Goal: Transaction & Acquisition: Download file/media

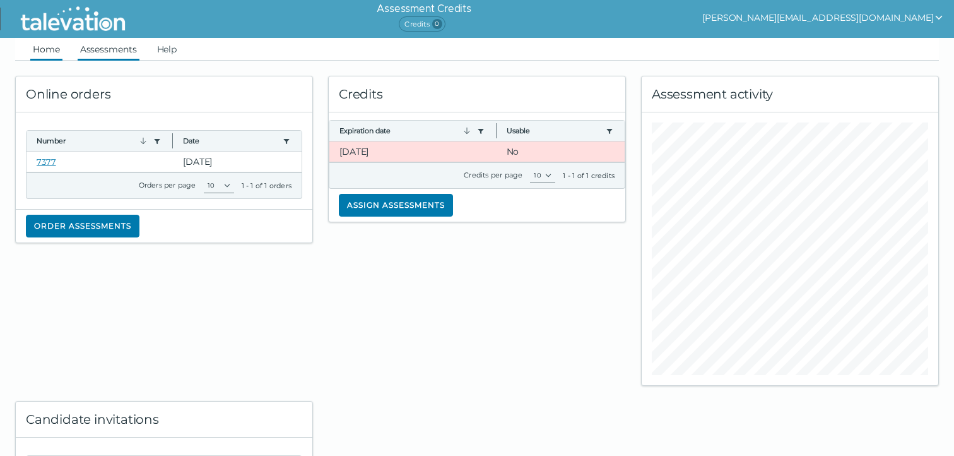
click at [114, 52] on link "Assessments" at bounding box center [109, 49] width 62 height 23
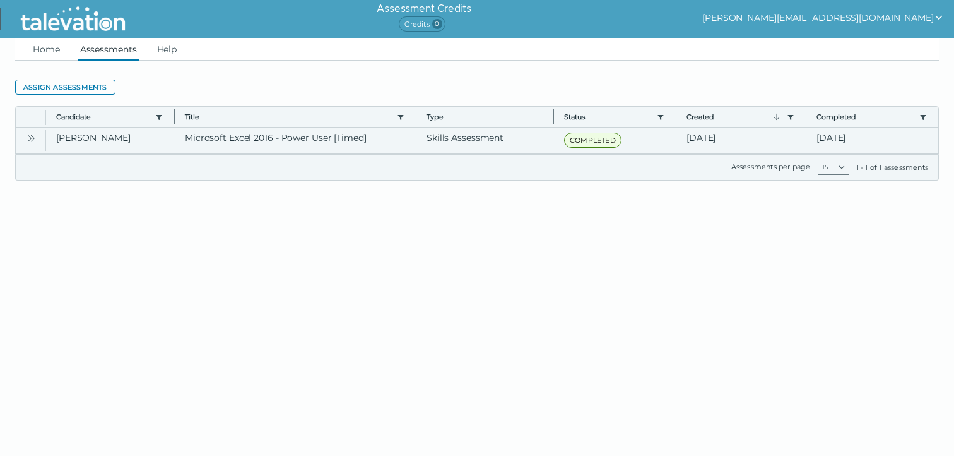
click at [28, 139] on icon "Open" at bounding box center [31, 138] width 10 height 10
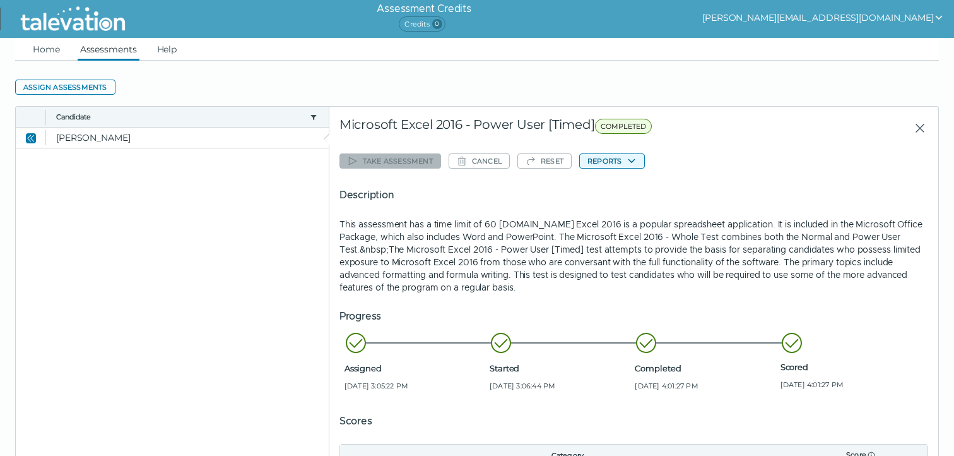
click at [608, 165] on button "Reports" at bounding box center [612, 160] width 66 height 15
click at [608, 188] on button "Microsoft Excel 2016 - Power User [Timed]" at bounding box center [672, 185] width 185 height 15
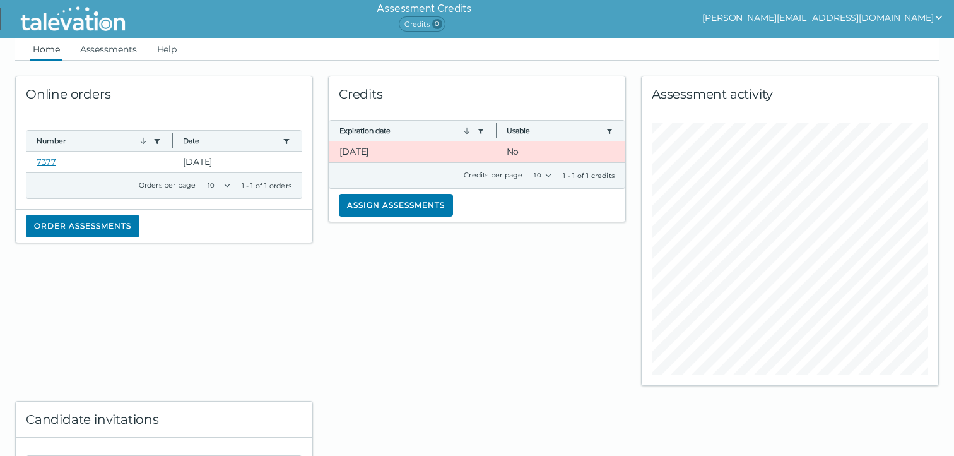
click at [912, 19] on button "[PERSON_NAME][EMAIL_ADDRESS][DOMAIN_NAME]" at bounding box center [823, 17] width 242 height 15
click at [816, 49] on ul "Home Assessments Help" at bounding box center [477, 49] width 924 height 23
click at [49, 26] on img at bounding box center [72, 19] width 115 height 32
click at [105, 58] on link "Assessments" at bounding box center [109, 49] width 62 height 23
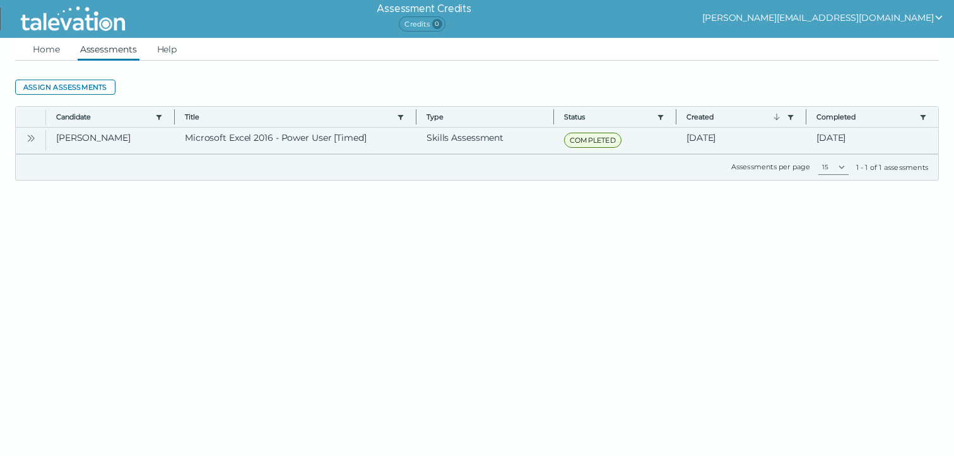
click at [28, 139] on icon "Open" at bounding box center [31, 138] width 10 height 10
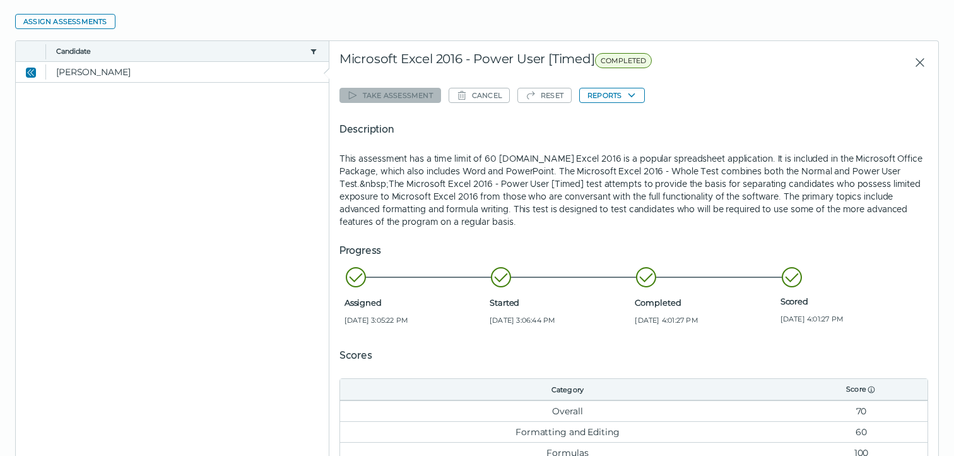
scroll to position [258, 0]
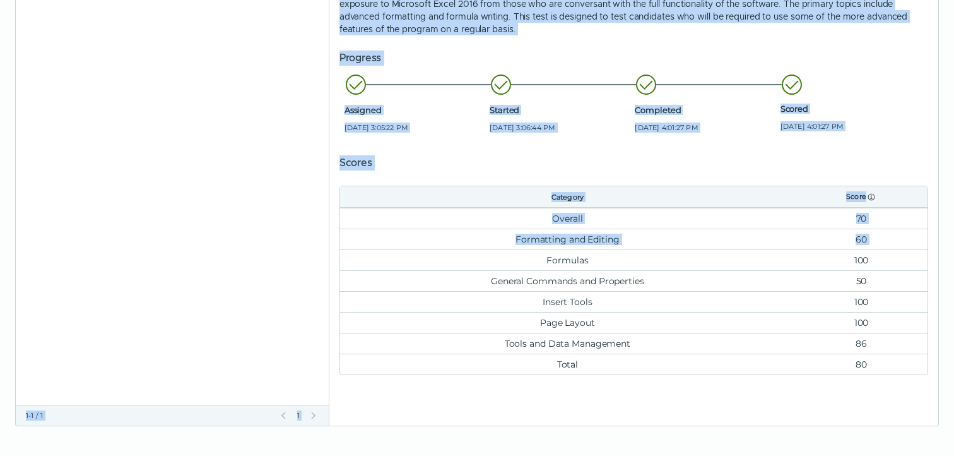
drag, startPoint x: 394, startPoint y: 261, endPoint x: 396, endPoint y: 440, distance: 178.6
click at [396, 446] on html "Assessment Credits Credits 0 wayne.iu.canada@gmail.com Home Assessments Help As…" at bounding box center [477, 99] width 954 height 714
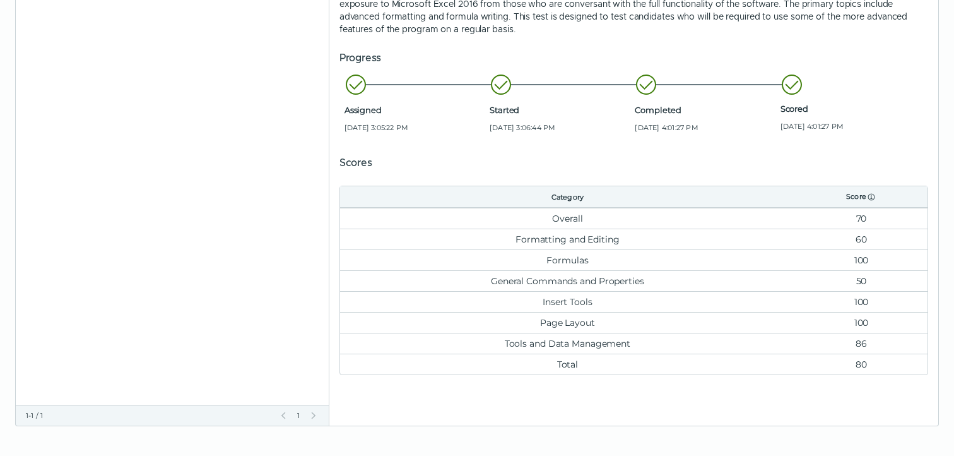
click at [288, 230] on clr-dg-placeholder at bounding box center [173, 147] width 314 height 515
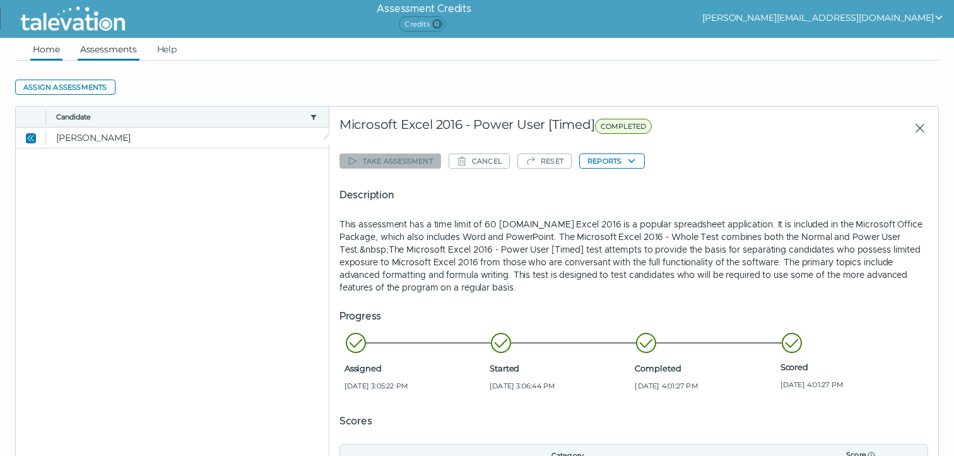
click at [45, 55] on link "Home" at bounding box center [46, 49] width 32 height 23
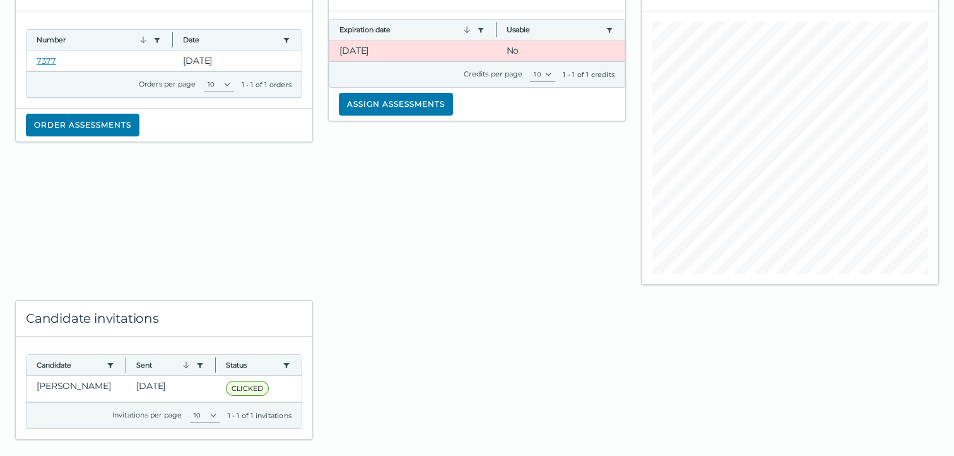
scroll to position [115, 0]
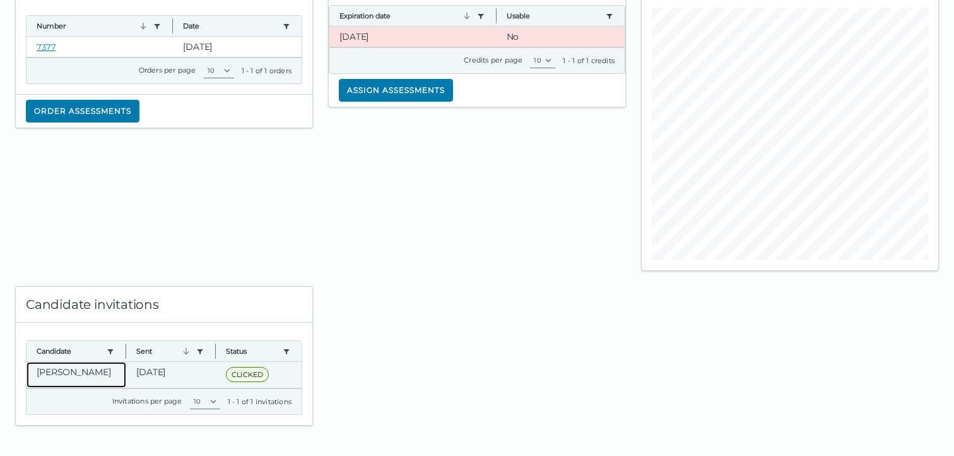
click at [85, 363] on clr-dg-cell "[PERSON_NAME]" at bounding box center [76, 375] width 100 height 26
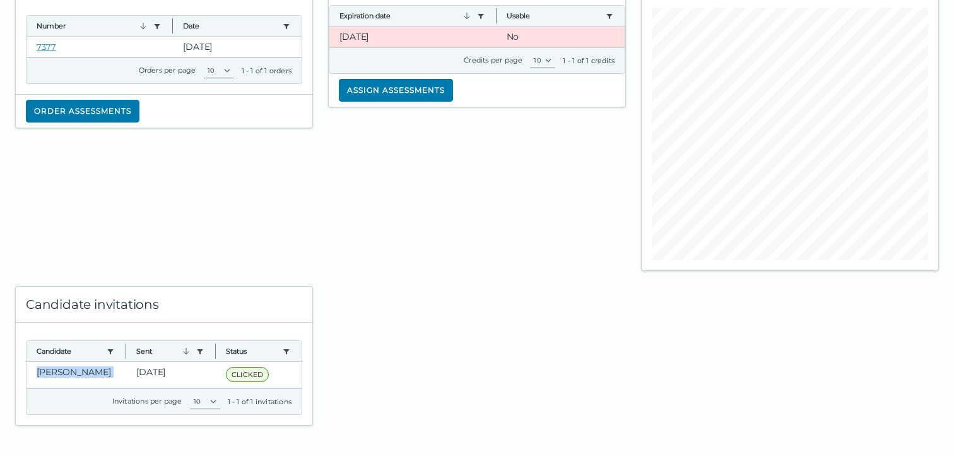
drag, startPoint x: 228, startPoint y: 199, endPoint x: 233, endPoint y: 297, distance: 97.9
click at [233, 297] on div "Online orders Number Use left or right key to resize the column Date Use left o…" at bounding box center [477, 186] width 939 height 480
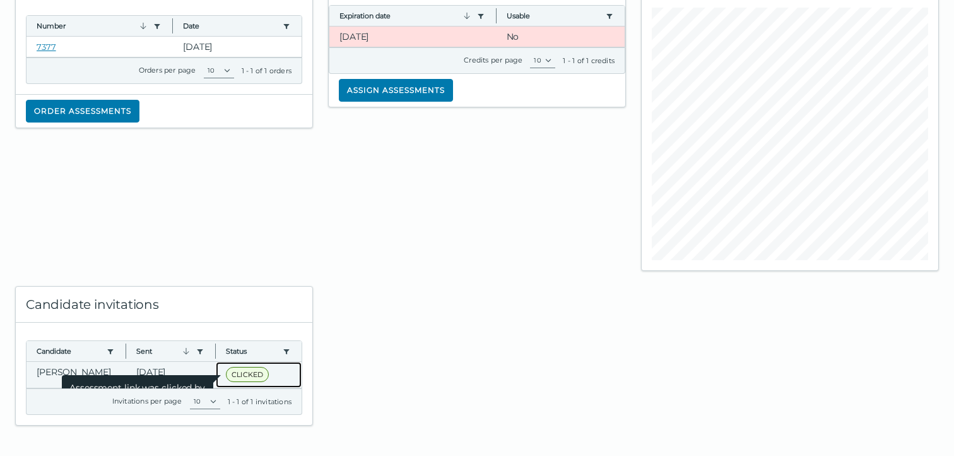
click at [250, 372] on span "CLICKED" at bounding box center [247, 374] width 43 height 15
click at [201, 375] on span "Assessment link was clicked by candidate" at bounding box center [137, 392] width 151 height 35
click at [95, 375] on span "Assessment link was clicked by candidate" at bounding box center [137, 392] width 151 height 35
